Goal: Transaction & Acquisition: Purchase product/service

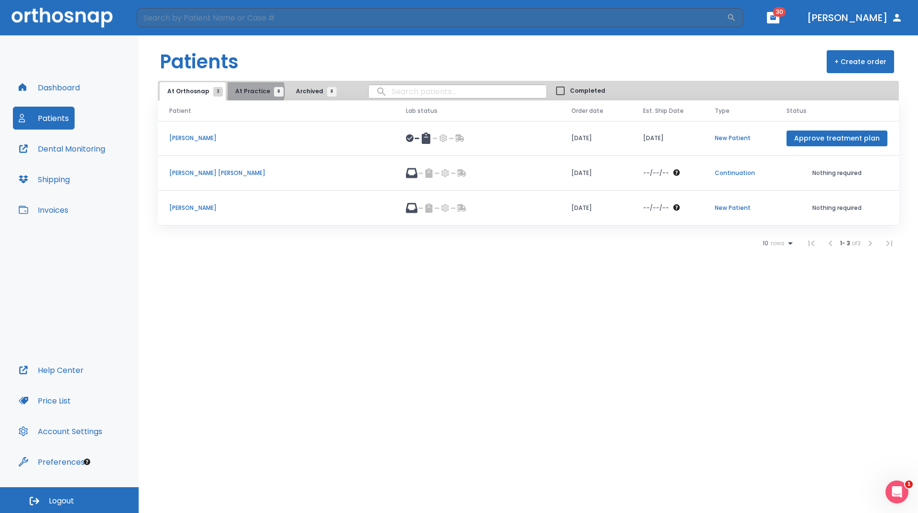
click at [247, 91] on span "At Practice 8" at bounding box center [256, 91] width 43 height 9
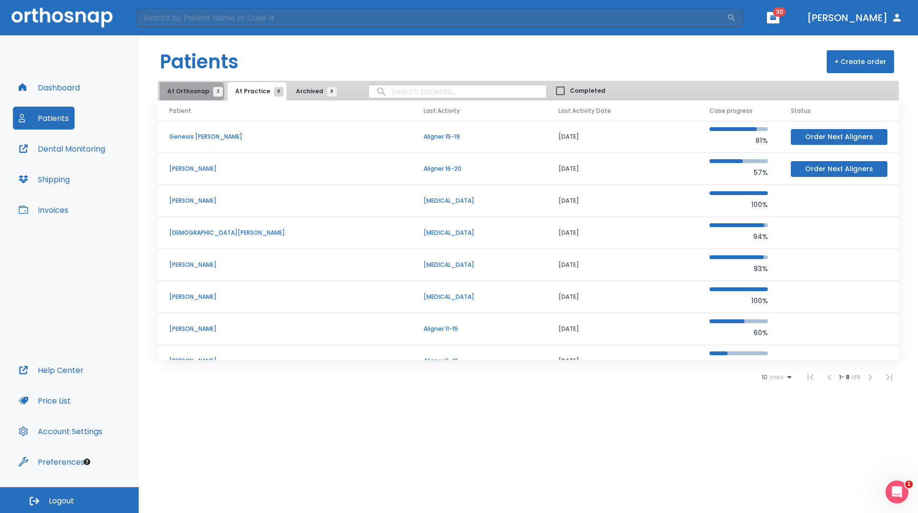
click at [181, 92] on span "At Orthosnap 3" at bounding box center [192, 91] width 51 height 9
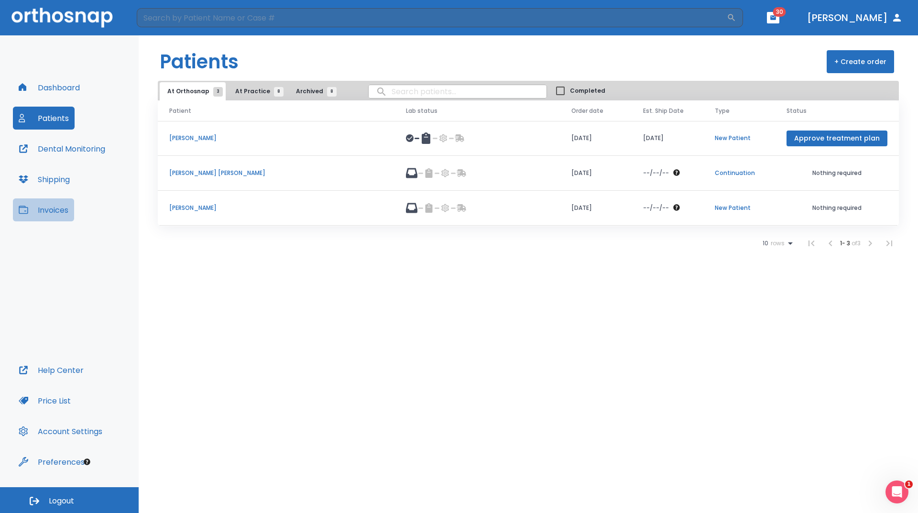
click at [58, 206] on button "Invoices" at bounding box center [43, 209] width 61 height 23
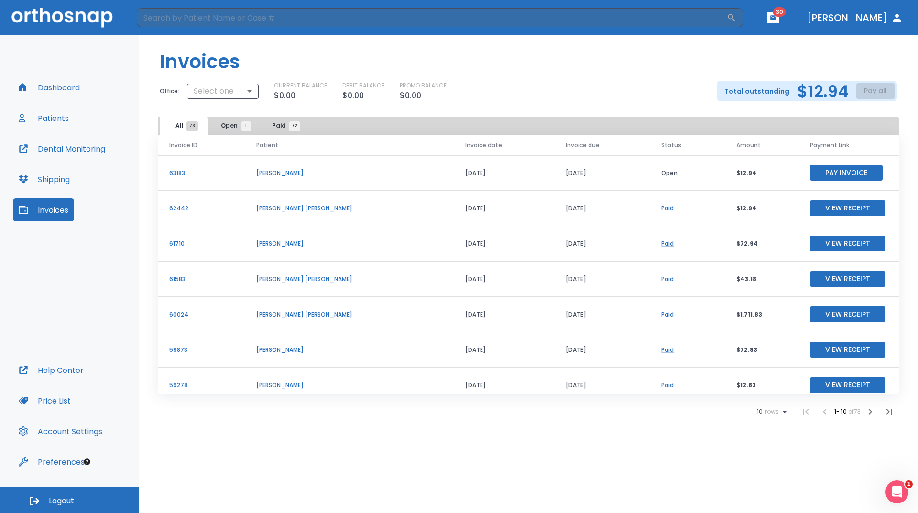
click at [839, 172] on button "Pay Invoice" at bounding box center [846, 173] width 73 height 16
